Goal: Task Accomplishment & Management: Manage account settings

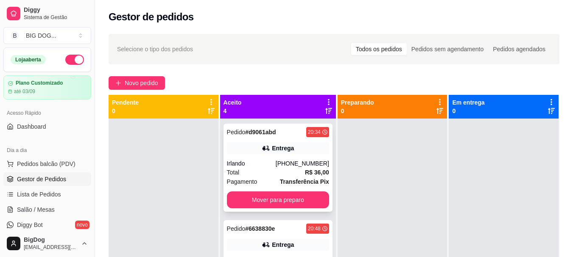
click at [290, 191] on div "Pedido # d9061abd 20:34 Entrega Irlando [PHONE_NUMBER] Total R$ 36,00 Pagamento…" at bounding box center [277, 168] width 109 height 88
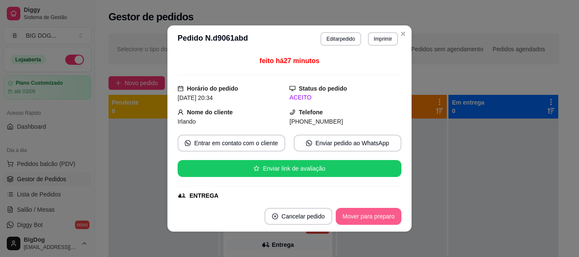
click at [348, 220] on button "Mover para preparo" at bounding box center [369, 216] width 66 height 17
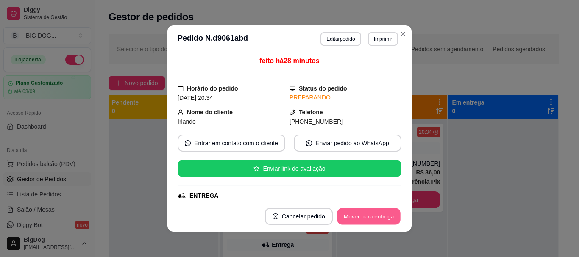
click at [363, 220] on button "Mover para entrega" at bounding box center [369, 217] width 64 height 17
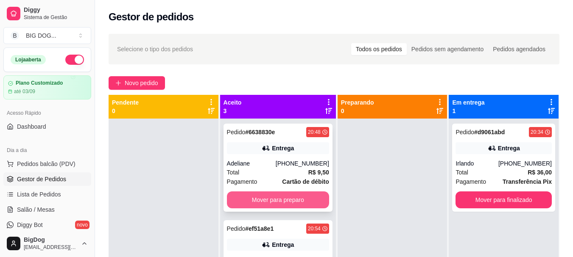
click at [306, 192] on button "Mover para preparo" at bounding box center [278, 200] width 102 height 17
click at [273, 200] on button "Mover para preparo" at bounding box center [277, 200] width 99 height 17
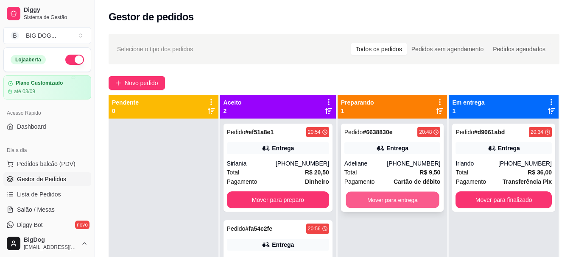
click at [353, 194] on button "Mover para entrega" at bounding box center [392, 200] width 93 height 17
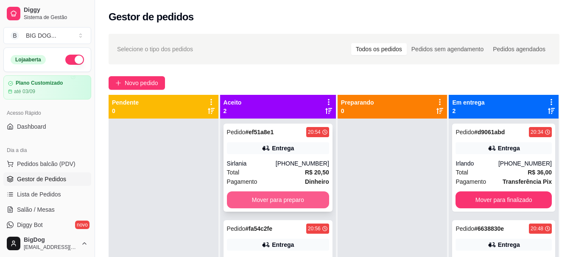
click at [263, 195] on button "Mover para preparo" at bounding box center [278, 200] width 102 height 17
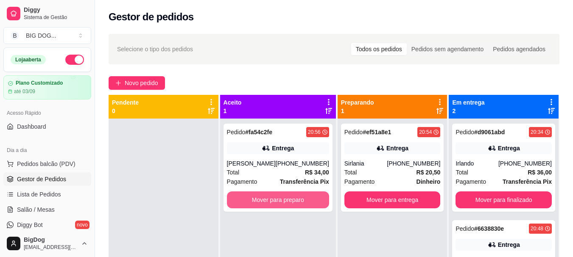
click at [263, 195] on button "Mover para preparo" at bounding box center [278, 200] width 102 height 17
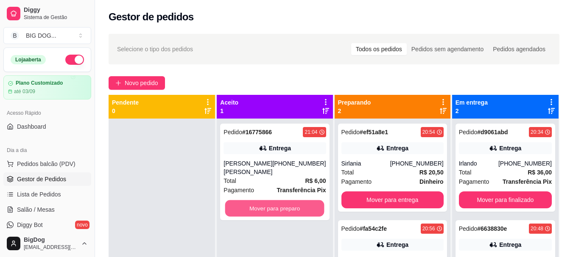
click at [263, 201] on button "Mover para preparo" at bounding box center [274, 209] width 99 height 17
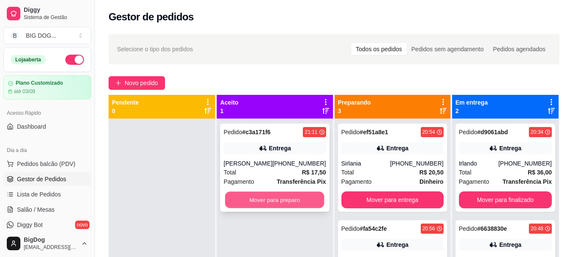
click at [258, 192] on button "Mover para preparo" at bounding box center [274, 200] width 99 height 17
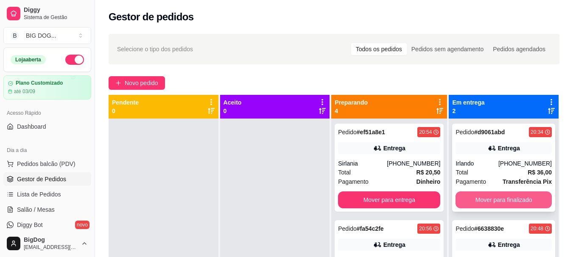
click at [519, 205] on button "Mover para finalizado" at bounding box center [503, 200] width 96 height 17
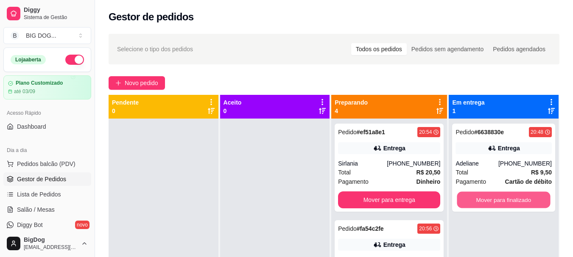
click at [519, 205] on button "Mover para finalizado" at bounding box center [503, 200] width 93 height 17
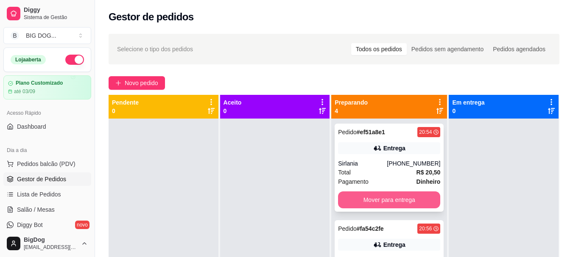
click at [393, 202] on button "Mover para entrega" at bounding box center [389, 200] width 102 height 17
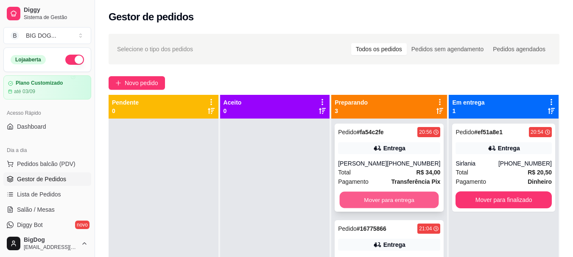
click at [398, 202] on button "Mover para entrega" at bounding box center [389, 200] width 99 height 17
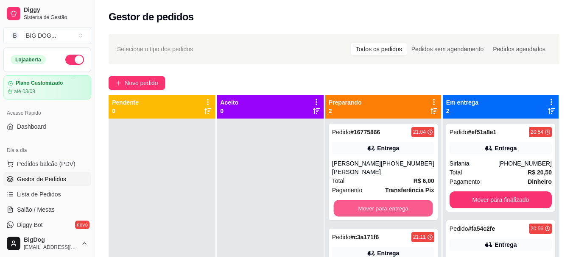
click at [398, 202] on button "Mover para entrega" at bounding box center [382, 209] width 99 height 17
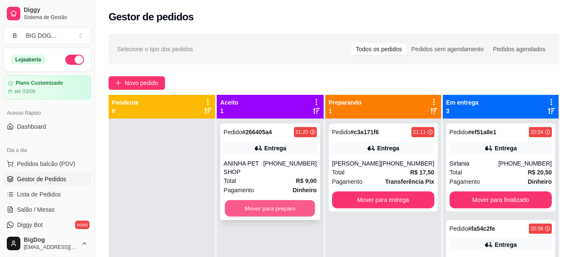
click at [300, 201] on button "Mover para preparo" at bounding box center [270, 209] width 90 height 17
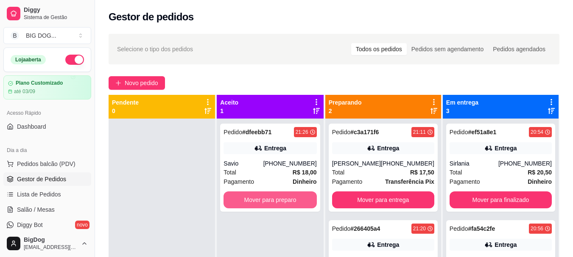
drag, startPoint x: 300, startPoint y: 198, endPoint x: 49, endPoint y: 185, distance: 251.3
click at [49, 185] on link "Gestor de Pedidos" at bounding box center [47, 180] width 88 height 14
click at [289, 200] on button "Mover para preparo" at bounding box center [269, 200] width 93 height 17
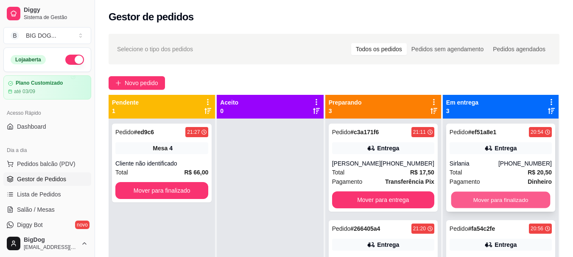
click at [493, 201] on button "Mover para finalizado" at bounding box center [500, 200] width 99 height 17
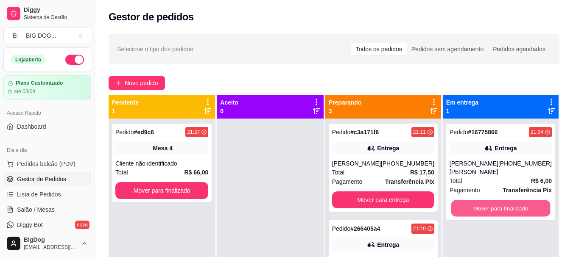
click at [493, 201] on button "Mover para finalizado" at bounding box center [500, 209] width 99 height 17
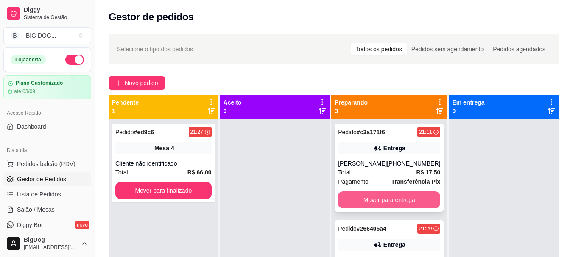
click at [385, 202] on button "Mover para entrega" at bounding box center [389, 200] width 102 height 17
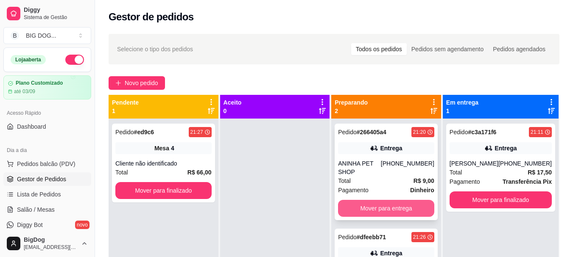
click at [376, 200] on button "Mover para entrega" at bounding box center [386, 208] width 96 height 17
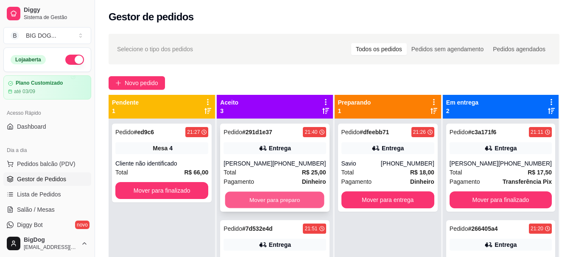
click at [302, 193] on button "Mover para preparo" at bounding box center [274, 200] width 99 height 17
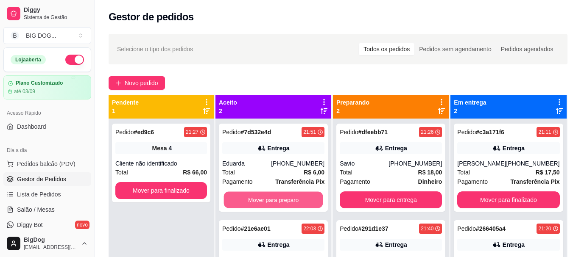
click at [302, 193] on button "Mover para preparo" at bounding box center [273, 200] width 99 height 17
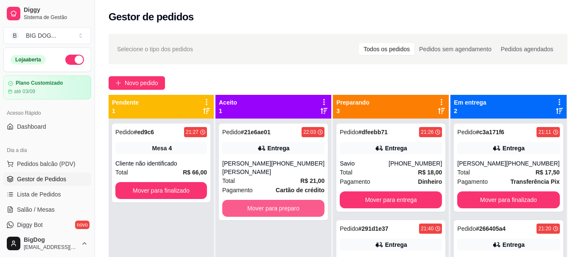
click at [302, 200] on button "Mover para preparo" at bounding box center [273, 208] width 102 height 17
